Goal: Information Seeking & Learning: Check status

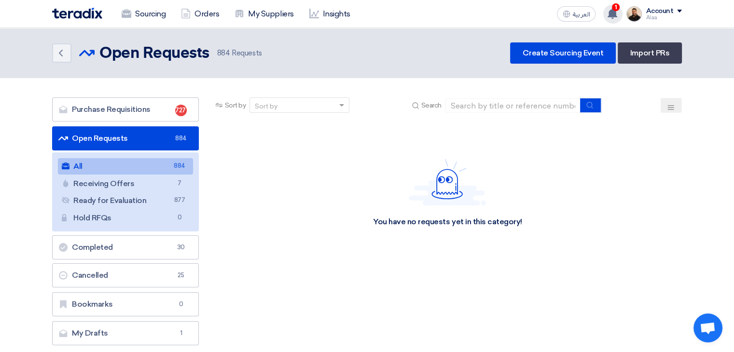
click at [611, 14] on use at bounding box center [613, 13] width 10 height 11
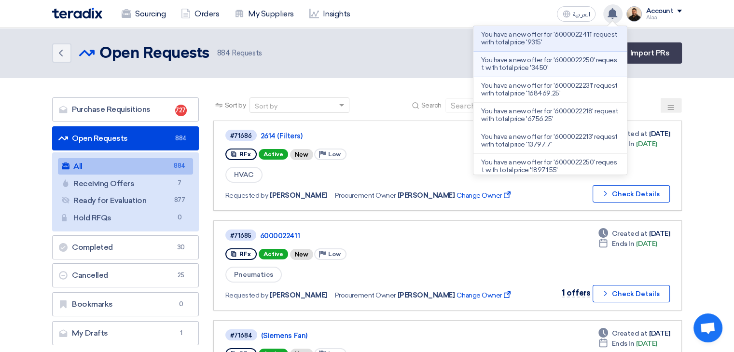
click at [569, 62] on p "You have a new offer for '6000022250' request with total price '3450'" at bounding box center [550, 63] width 138 height 15
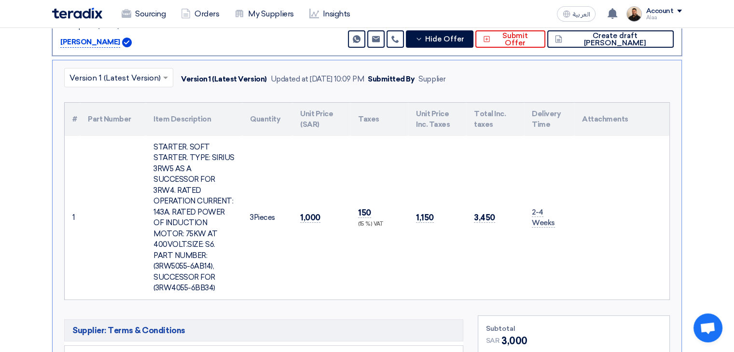
scroll to position [199, 0]
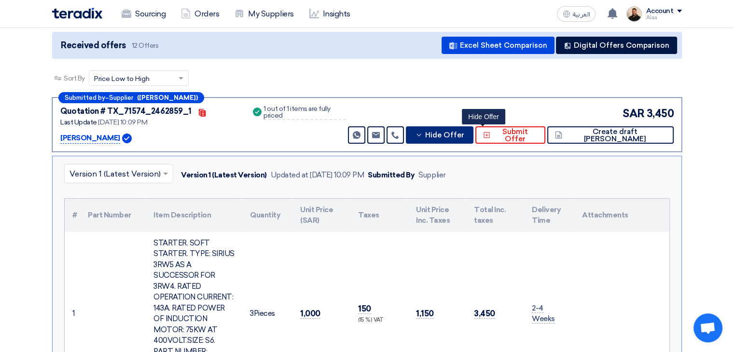
click at [464, 133] on span "Hide Offer" at bounding box center [444, 135] width 39 height 7
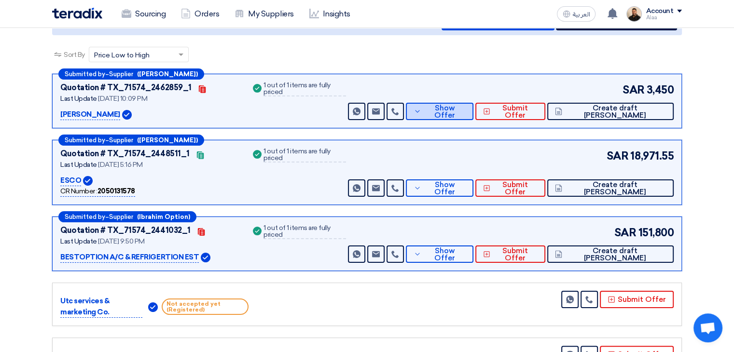
scroll to position [103, 0]
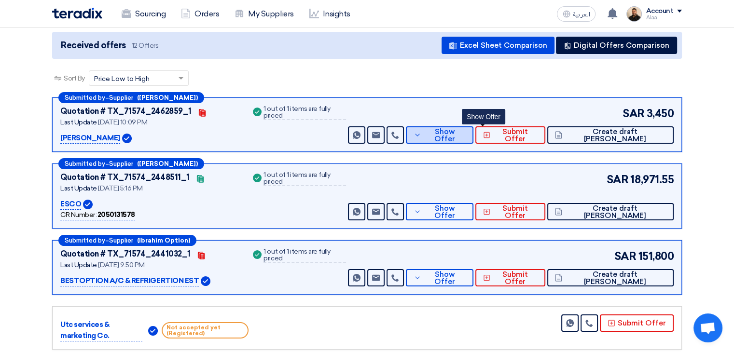
click at [466, 135] on span "Show Offer" at bounding box center [445, 135] width 42 height 14
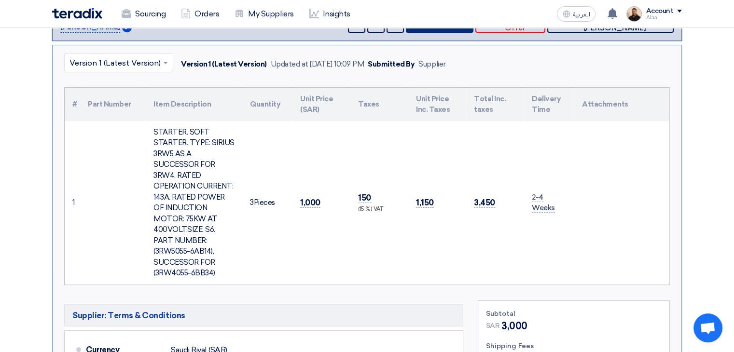
scroll to position [199, 0]
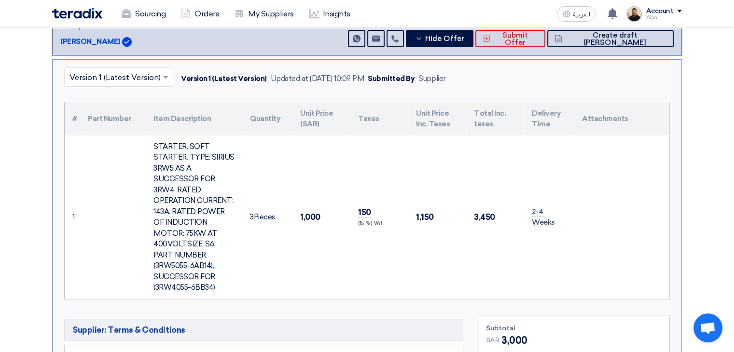
click at [188, 193] on div "STARTER. SOFT STARTER. TYPE: SIRIUS 3RW5 AS A SUCCESSOR FOR 3RW4. RATED OPERATI…" at bounding box center [194, 217] width 81 height 152
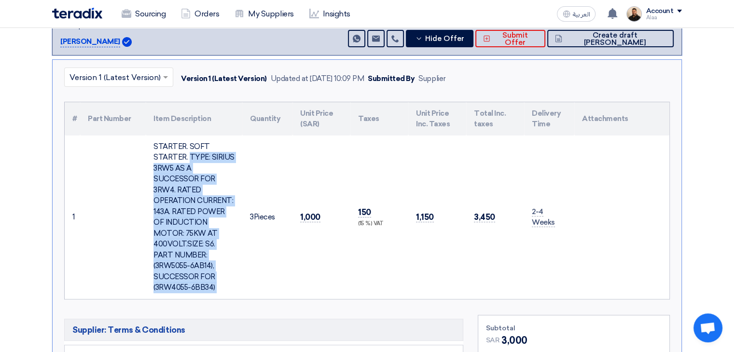
click at [188, 193] on div "STARTER. SOFT STARTER. TYPE: SIRIUS 3RW5 AS A SUCCESSOR FOR 3RW4. RATED OPERATI…" at bounding box center [194, 217] width 81 height 152
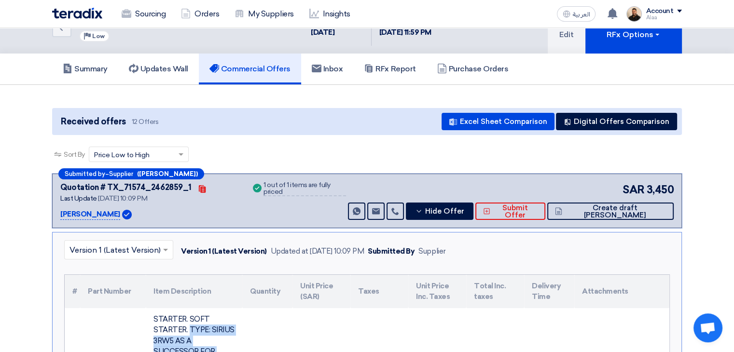
scroll to position [0, 0]
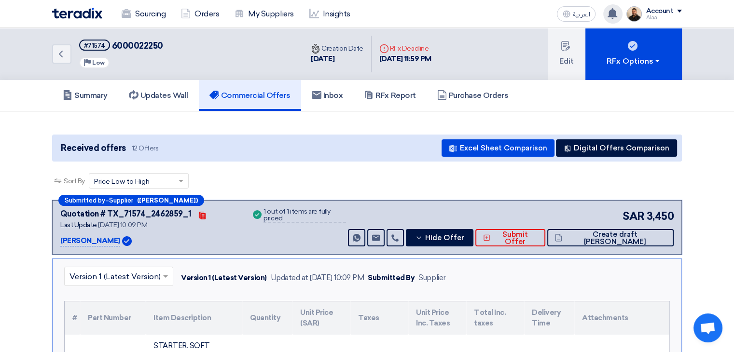
click at [610, 17] on icon at bounding box center [612, 13] width 11 height 11
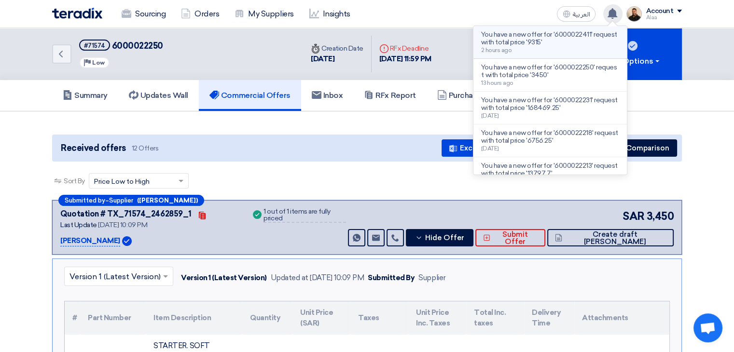
click at [562, 43] on p "You have a new offer for '6000022411' request with total price '9315'" at bounding box center [550, 38] width 138 height 15
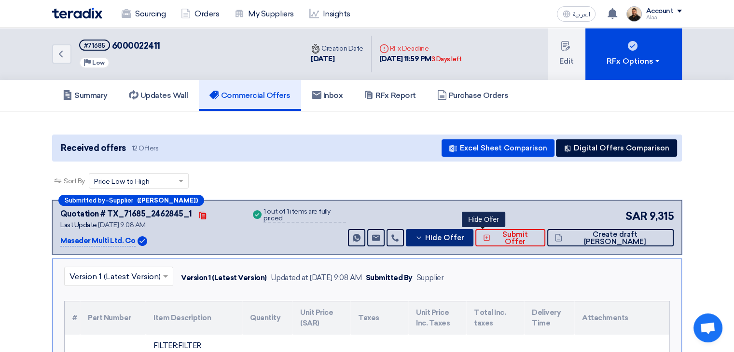
click at [464, 241] on span "Hide Offer" at bounding box center [444, 238] width 39 height 7
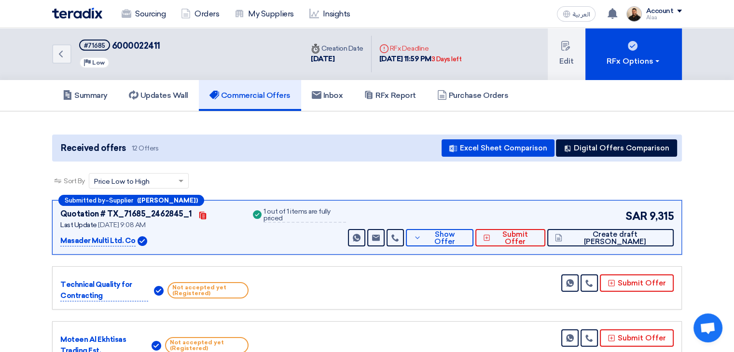
click at [159, 11] on link "Sourcing" at bounding box center [143, 13] width 59 height 21
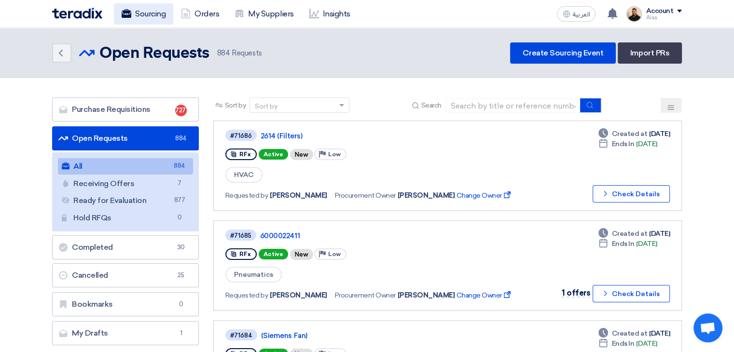
click at [158, 21] on link "Sourcing" at bounding box center [143, 13] width 59 height 21
